Goal: Find specific page/section: Find specific page/section

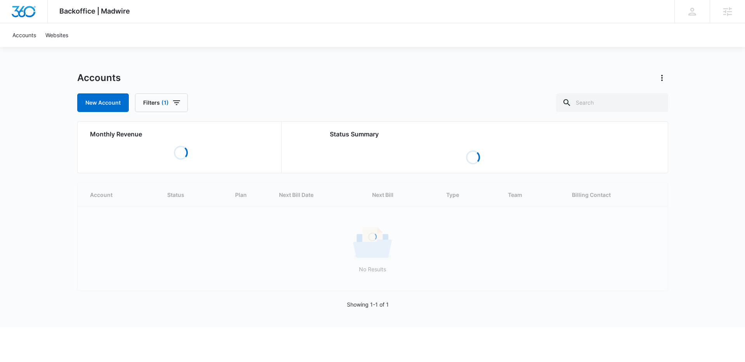
click at [281, 54] on div "Backoffice | Madwire Apps Settings IF Ian French ian.french@madwire.com My Prof…" at bounding box center [372, 163] width 745 height 327
click at [604, 102] on input "text" at bounding box center [612, 102] width 112 height 19
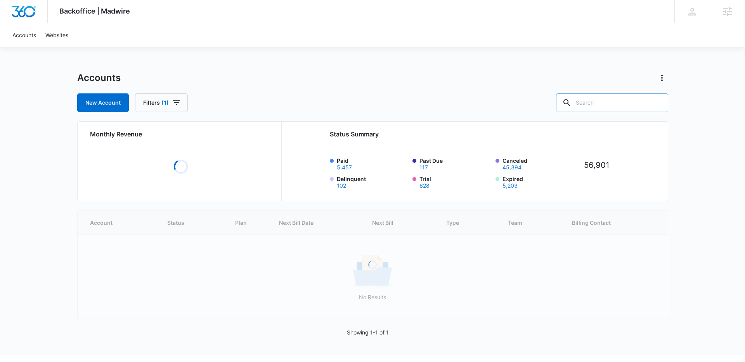
paste input "ricky@rickyestera.com"
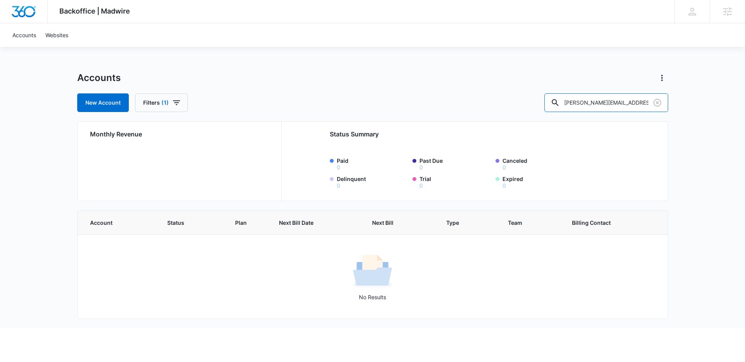
drag, startPoint x: 600, startPoint y: 101, endPoint x: 491, endPoint y: 99, distance: 108.6
click at [496, 101] on div "New Account Filters (1) ricky@rickyestera.com" at bounding box center [372, 102] width 591 height 19
click at [625, 100] on input "rickyestera.com" at bounding box center [606, 102] width 124 height 19
click at [596, 102] on input "rickyestera" at bounding box center [606, 102] width 124 height 19
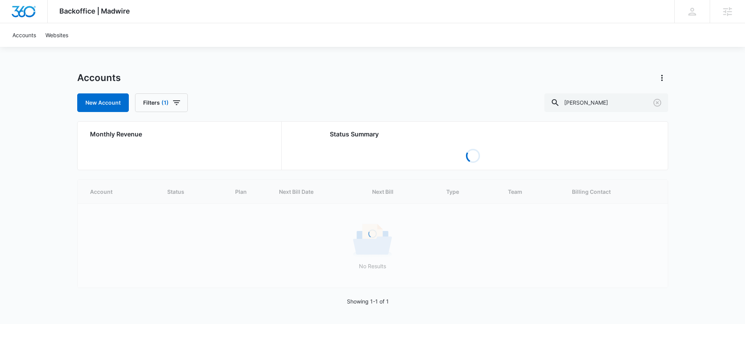
click at [549, 70] on div "Backoffice | Madwire Apps Settings IF Ian French ian.french@madwire.com My Prof…" at bounding box center [372, 162] width 745 height 324
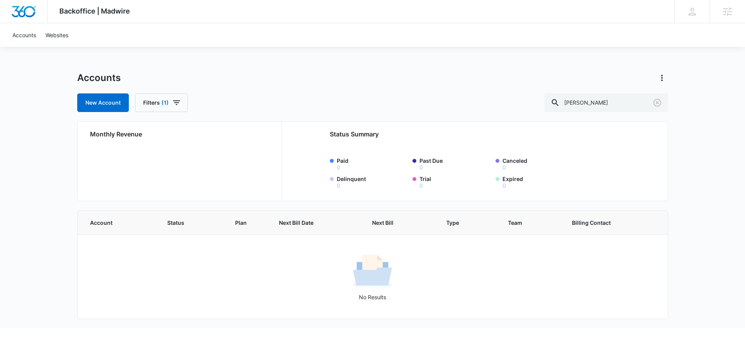
click at [615, 92] on div "Accounts New Account Filters (1) ricky estera" at bounding box center [372, 92] width 591 height 40
drag, startPoint x: 617, startPoint y: 100, endPoint x: 597, endPoint y: 100, distance: 20.2
click at [597, 100] on input "ricky estera" at bounding box center [606, 102] width 124 height 19
type input "ricky"
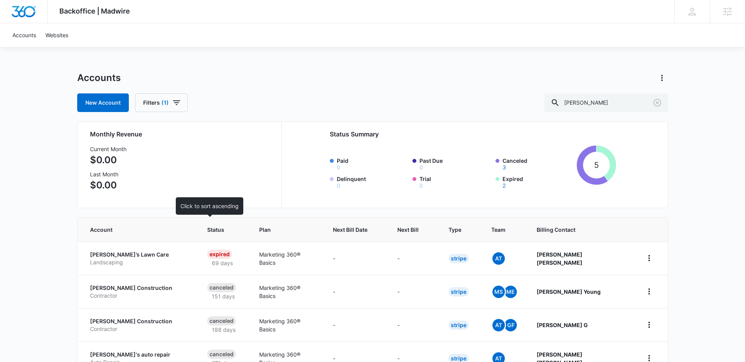
click at [207, 226] on span "Status" at bounding box center [218, 230] width 22 height 8
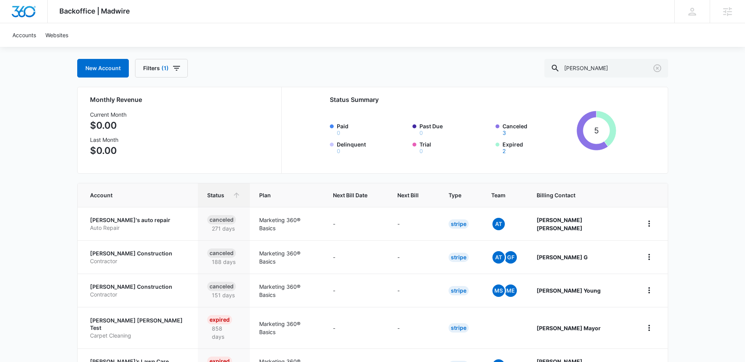
scroll to position [83, 0]
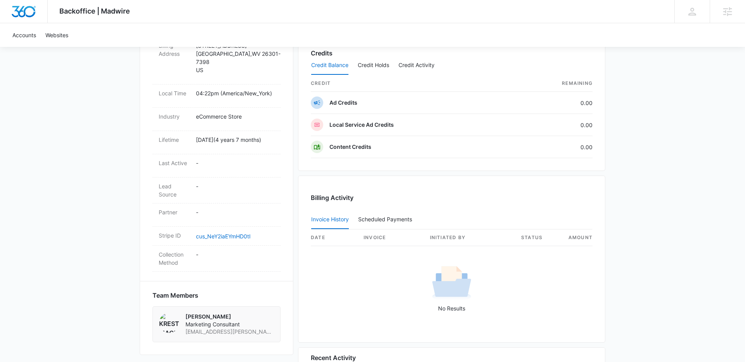
scroll to position [396, 0]
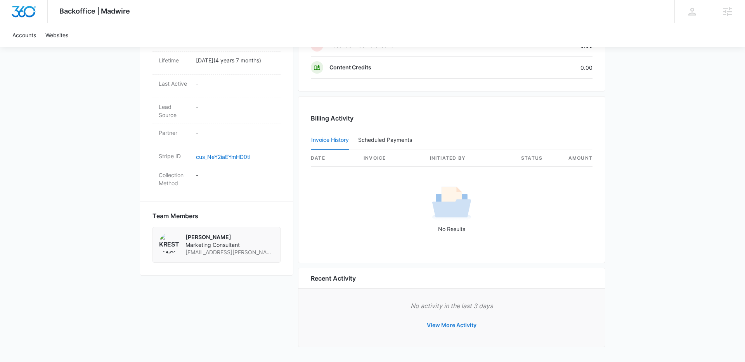
click at [449, 322] on button "View More Activity" at bounding box center [451, 325] width 65 height 19
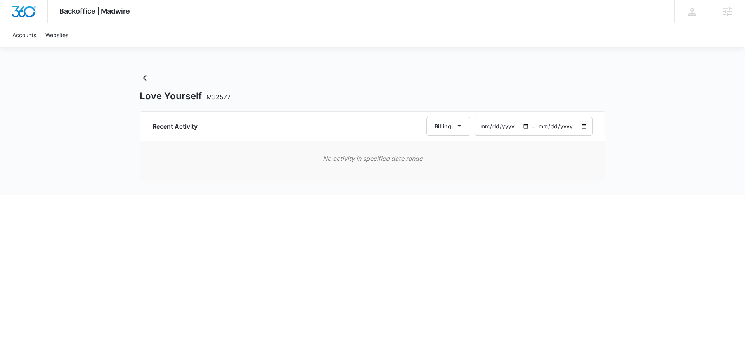
click at [500, 123] on input "2025-08-11" at bounding box center [503, 127] width 57 height 18
click at [525, 126] on input "2025-08-11" at bounding box center [503, 127] width 57 height 18
type input "2024-08-11"
click at [600, 181] on div "Recent Activity Billing 2024-08-11 – 2025-10-10 Loading" at bounding box center [372, 147] width 465 height 72
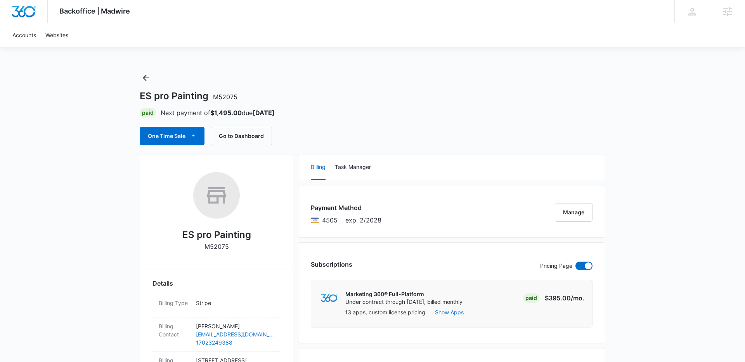
click at [273, 42] on div "Accounts Websites" at bounding box center [372, 35] width 729 height 24
